Goal: Communication & Community: Answer question/provide support

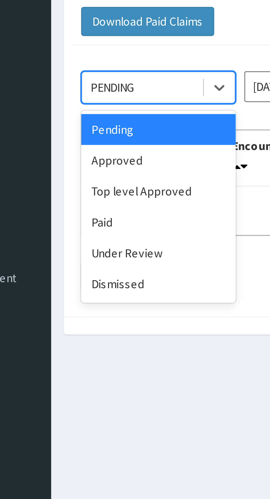
click at [99, 126] on div "Under Review" at bounding box center [98, 125] width 50 height 10
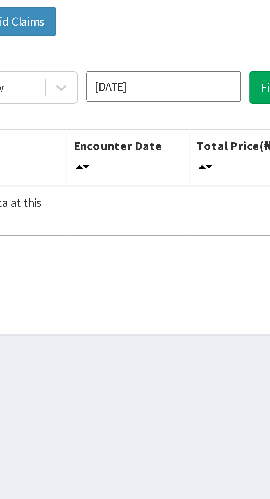
click at [166, 73] on input "[DATE]" at bounding box center [150, 71] width 50 height 10
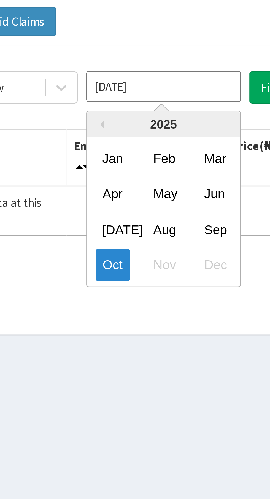
click at [169, 116] on div "Sep" at bounding box center [166, 117] width 11 height 10
type input "Sep 2025"
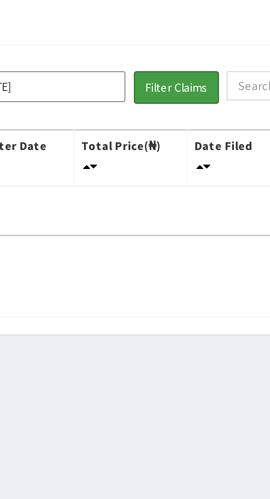
click at [200, 71] on button "Filter Claims" at bounding box center [191, 71] width 27 height 10
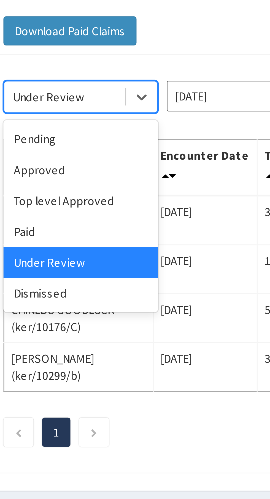
click at [97, 96] on div "Approved" at bounding box center [98, 95] width 50 height 10
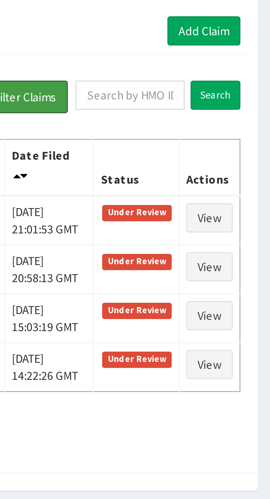
click at [195, 73] on button "Filter Claims" at bounding box center [191, 71] width 27 height 10
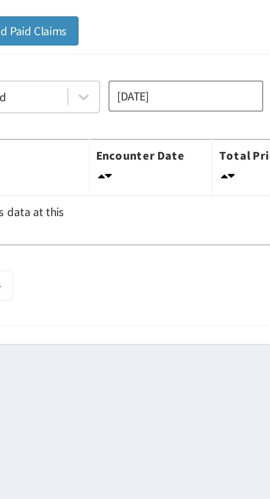
click at [148, 109] on div "Approved Sep 2025 Filter Claims Search Name Encounter Date Total Price(₦) Date …" at bounding box center [166, 100] width 193 height 84
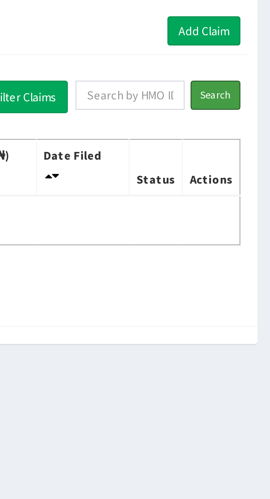
click at [256, 71] on input "Search" at bounding box center [252, 70] width 16 height 9
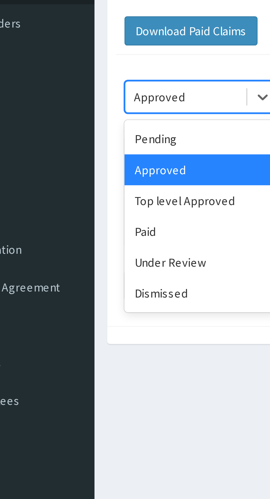
click at [101, 107] on div "Top level Approved" at bounding box center [98, 105] width 50 height 10
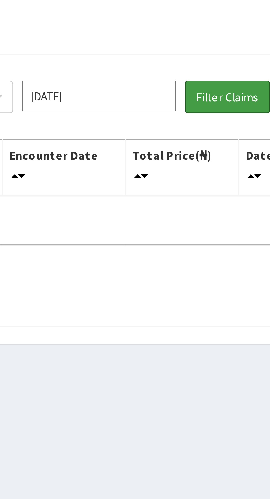
click at [191, 70] on button "Filter Claims" at bounding box center [191, 71] width 27 height 10
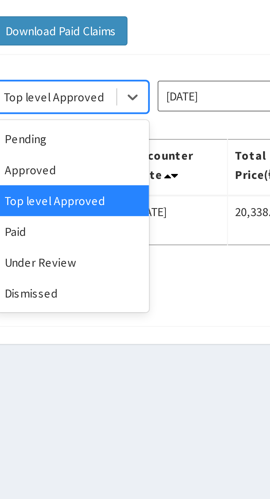
click at [99, 126] on div "Under Review" at bounding box center [98, 125] width 50 height 10
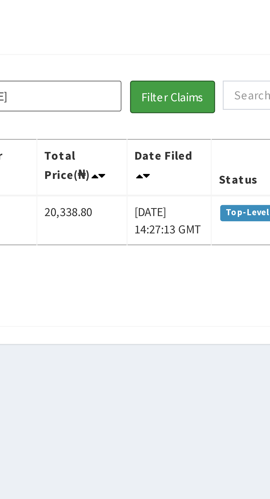
click at [199, 72] on button "Filter Claims" at bounding box center [191, 71] width 27 height 10
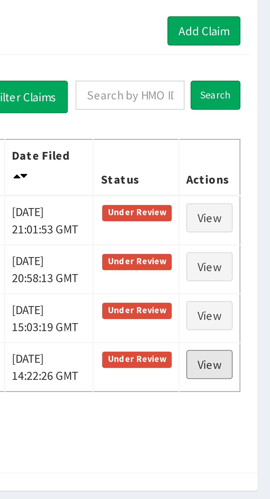
click at [251, 157] on link "View" at bounding box center [250, 157] width 15 height 9
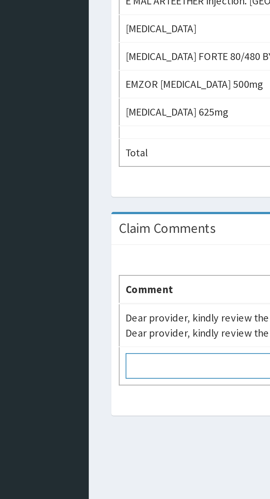
click at [97, 392] on textarea at bounding box center [135, 390] width 116 height 9
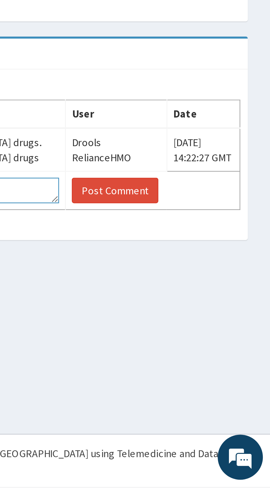
type textarea "E mal is 150mg dly x 3/7 while the price is for 75mg"
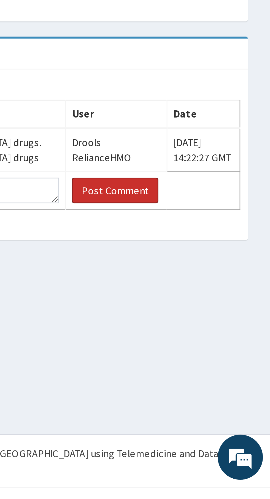
click at [213, 391] on button "Post Comment" at bounding box center [213, 390] width 32 height 9
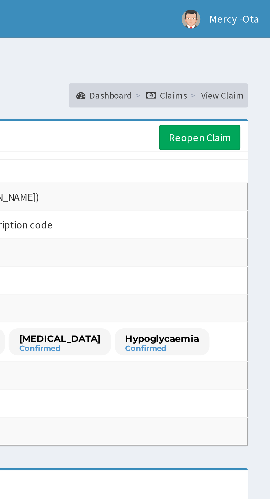
click at [237, 35] on link "Claims" at bounding box center [231, 34] width 15 height 5
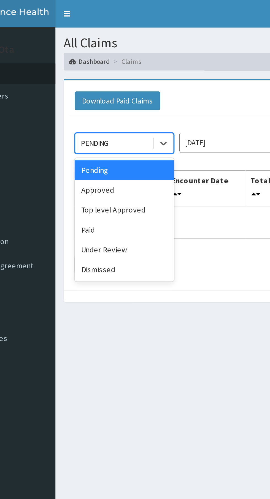
click at [106, 125] on div "Under Review" at bounding box center [98, 125] width 50 height 10
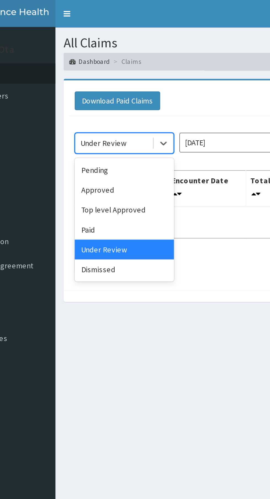
click at [114, 123] on div "Under Review" at bounding box center [98, 125] width 50 height 10
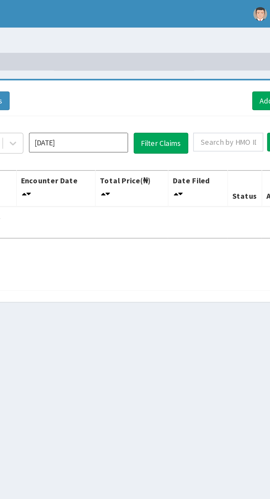
click at [162, 72] on input "[DATE]" at bounding box center [150, 71] width 50 height 10
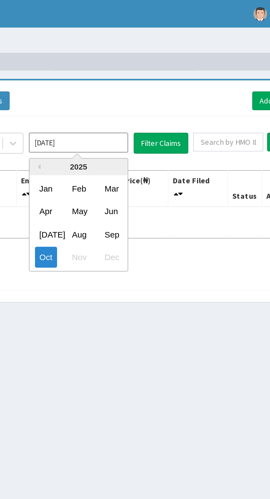
click at [171, 116] on div "Sep" at bounding box center [166, 117] width 11 height 10
type input "[DATE]"
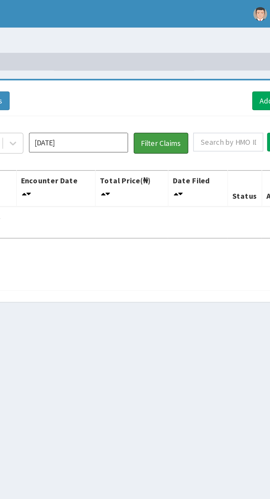
click at [198, 72] on button "Filter Claims" at bounding box center [191, 71] width 27 height 10
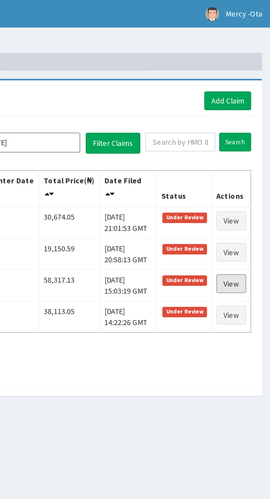
click at [253, 142] on link "View" at bounding box center [250, 141] width 15 height 9
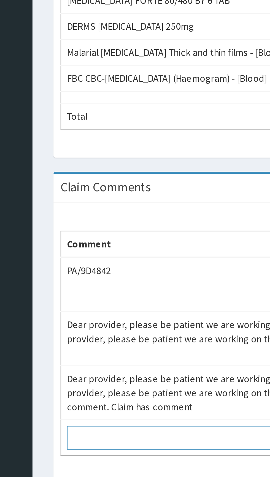
click at [114, 483] on textarea at bounding box center [135, 483] width 117 height 9
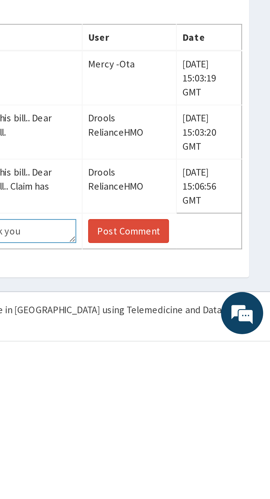
type textarea "Kindly work on this claim as its been too long. thank you"
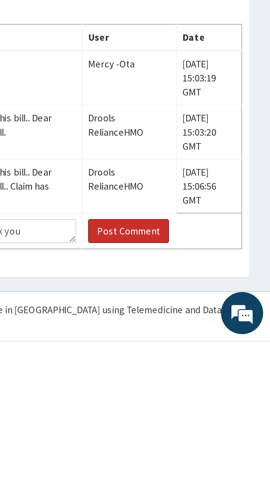
click at [216, 455] on button "Post Comment" at bounding box center [215, 455] width 32 height 9
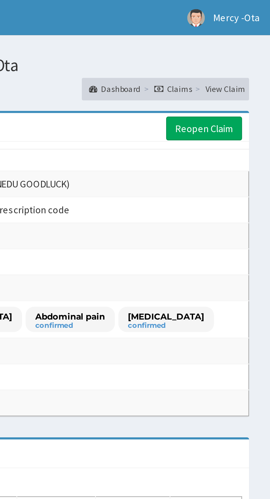
click at [238, 33] on link "Claims" at bounding box center [231, 34] width 15 height 5
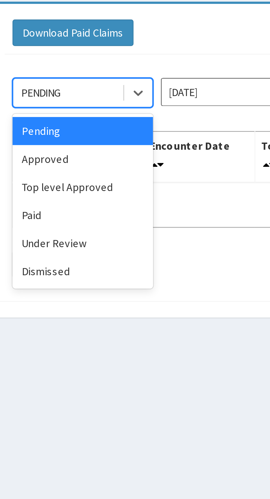
click at [104, 123] on div "Under Review" at bounding box center [98, 125] width 50 height 10
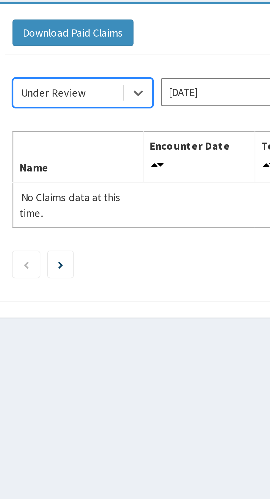
click at [147, 70] on input "Oct 2025" at bounding box center [150, 71] width 50 height 10
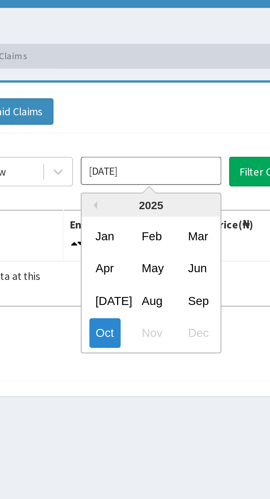
click at [169, 116] on div "Sep" at bounding box center [166, 117] width 11 height 10
type input "Sep 2025"
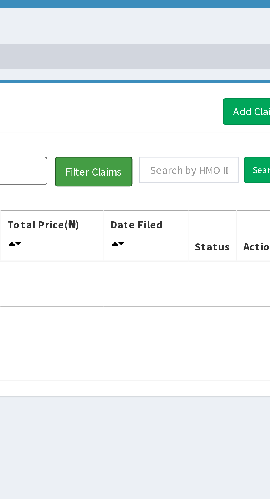
click at [196, 71] on button "Filter Claims" at bounding box center [191, 71] width 27 height 10
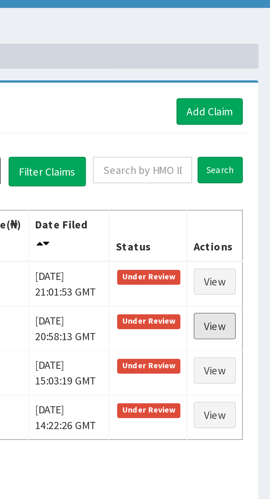
click at [255, 126] on link "View" at bounding box center [250, 125] width 15 height 9
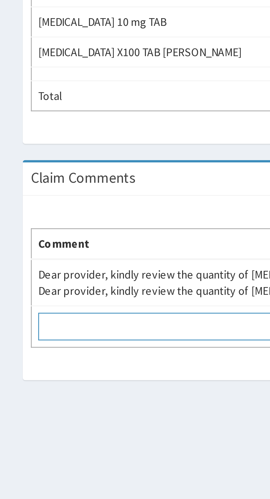
click at [105, 379] on textarea at bounding box center [135, 380] width 116 height 9
click at [93, 381] on textarea "e mal is 150mg dly x 3/7 whilenthe po" at bounding box center [135, 380] width 116 height 9
click at [93, 382] on textarea "e mal is 150mg dly x 3/7 whilenthe po" at bounding box center [135, 380] width 116 height 9
click at [92, 381] on textarea "e mal is 150mg dly x 3/7 whilenthe po" at bounding box center [135, 380] width 116 height 9
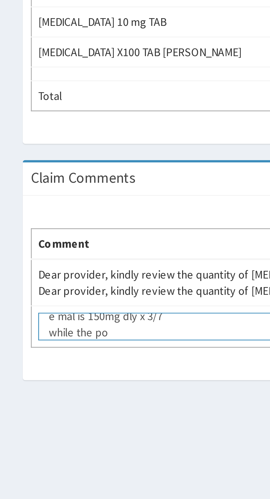
click at [103, 381] on textarea "e mal is 150mg dly x 3/7 while the po" at bounding box center [135, 380] width 116 height 9
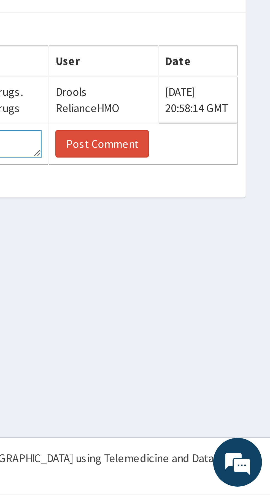
type textarea "e mal is 150mg dly x 3/7 while the portal has 75mg"
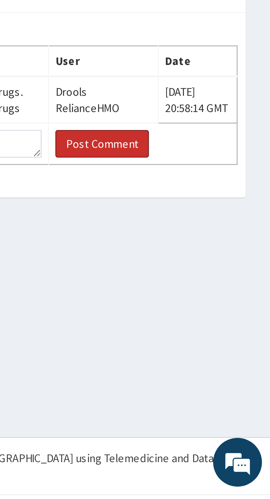
click at [211, 381] on button "Post Comment" at bounding box center [213, 380] width 32 height 9
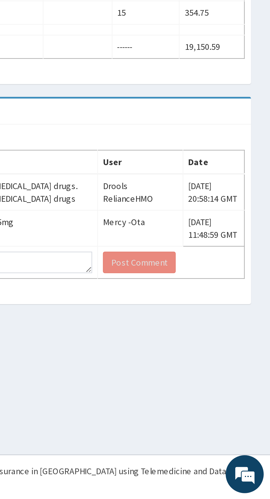
scroll to position [0, 0]
